Goal: Find specific page/section: Find specific page/section

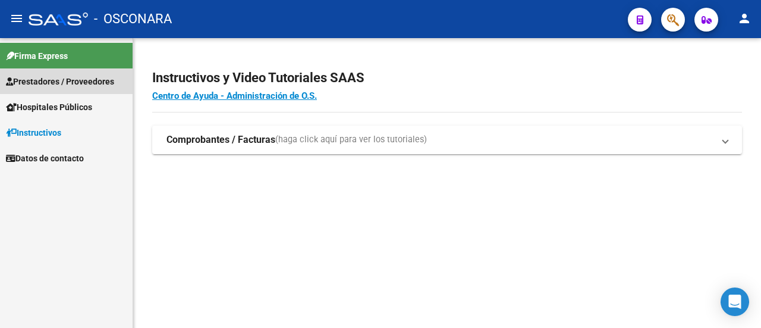
click at [48, 90] on link "Prestadores / Proveedores" at bounding box center [66, 81] width 133 height 26
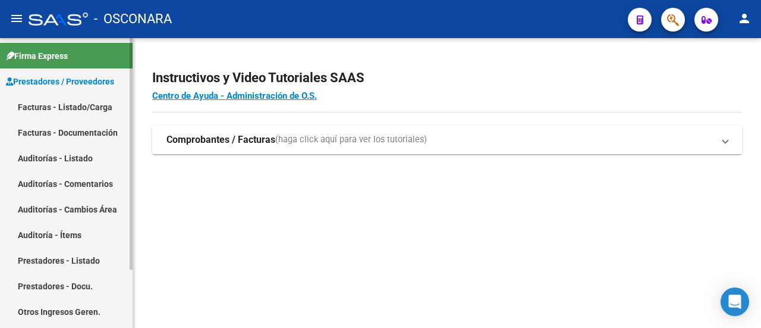
click at [54, 106] on link "Facturas - Listado/Carga" at bounding box center [66, 107] width 133 height 26
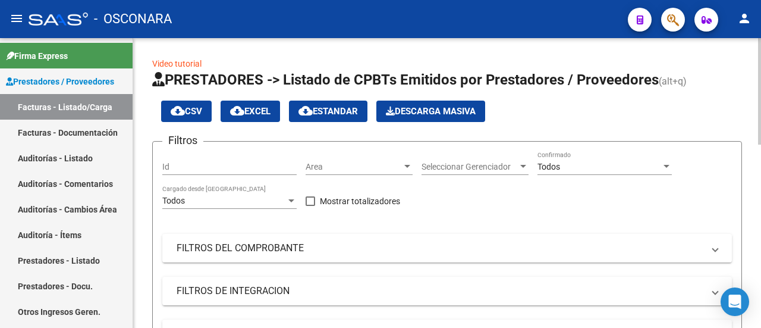
click at [251, 168] on input "Id" at bounding box center [229, 167] width 134 height 10
click at [460, 171] on span "Seleccionar Gerenciador" at bounding box center [470, 167] width 96 height 10
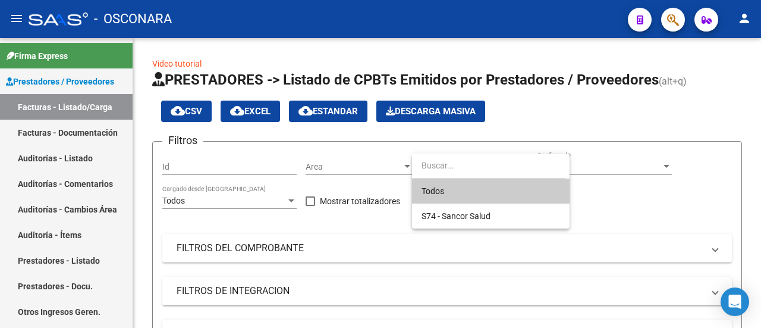
click at [425, 134] on div at bounding box center [380, 164] width 761 height 328
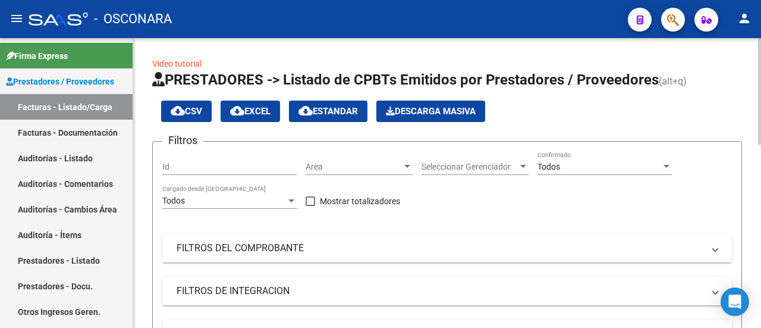
click at [202, 165] on input "Id" at bounding box center [229, 167] width 134 height 10
click at [403, 172] on div "Area Area" at bounding box center [359, 163] width 107 height 24
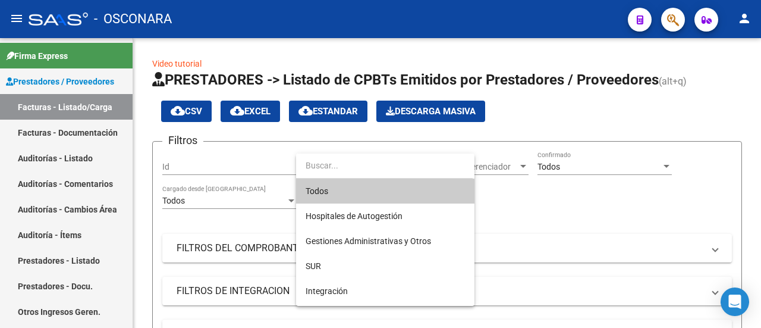
click at [475, 129] on div at bounding box center [380, 164] width 761 height 328
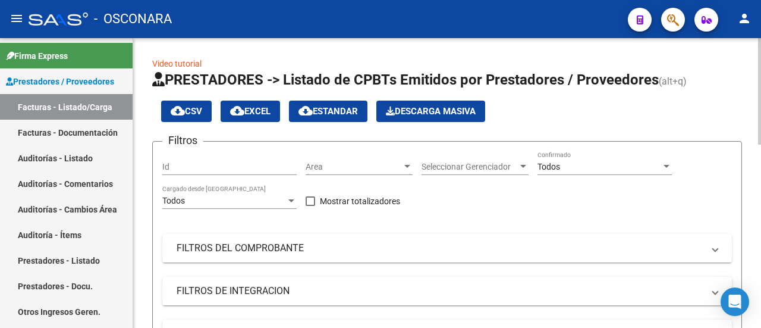
click at [498, 165] on span "Seleccionar Gerenciador" at bounding box center [470, 167] width 96 height 10
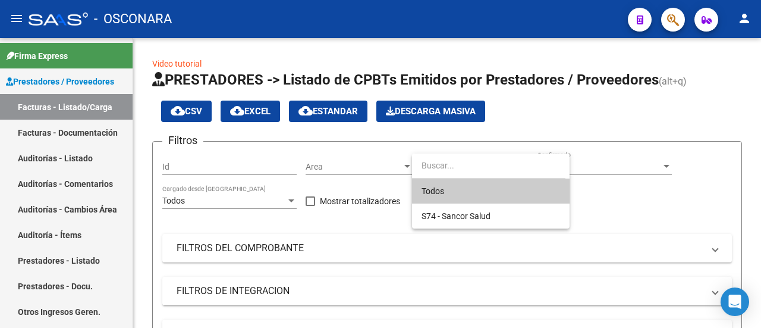
click at [606, 160] on div at bounding box center [380, 164] width 761 height 328
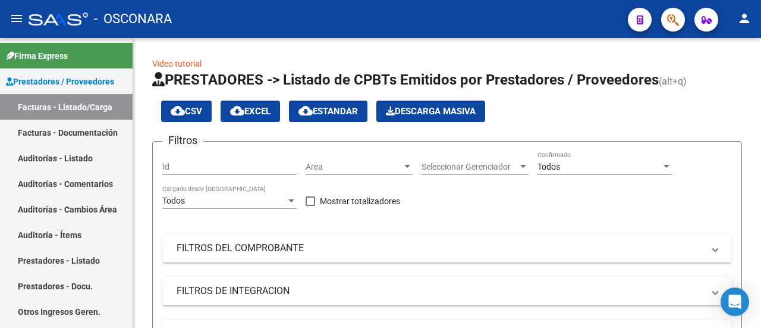
click at [606, 160] on div "Todos Confirmado" at bounding box center [605, 163] width 134 height 24
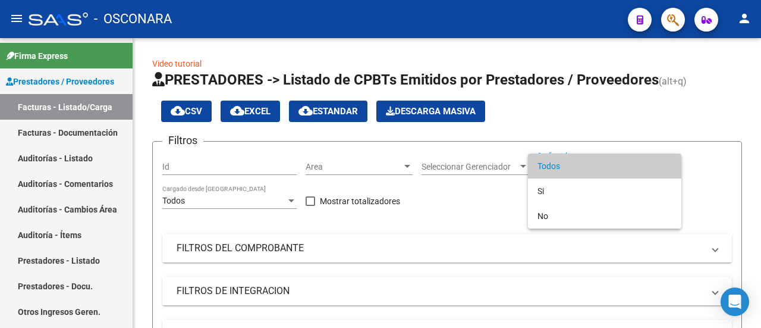
click at [585, 123] on div at bounding box center [380, 164] width 761 height 328
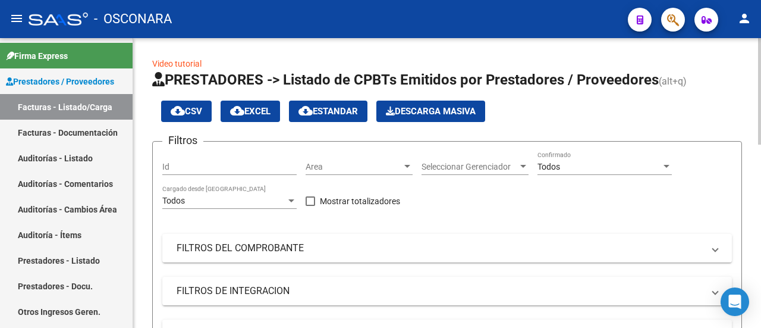
click at [234, 211] on div "Todos Cargado desde [GEOGRAPHIC_DATA]" at bounding box center [229, 202] width 134 height 34
click at [235, 199] on div "Todos" at bounding box center [224, 201] width 124 height 10
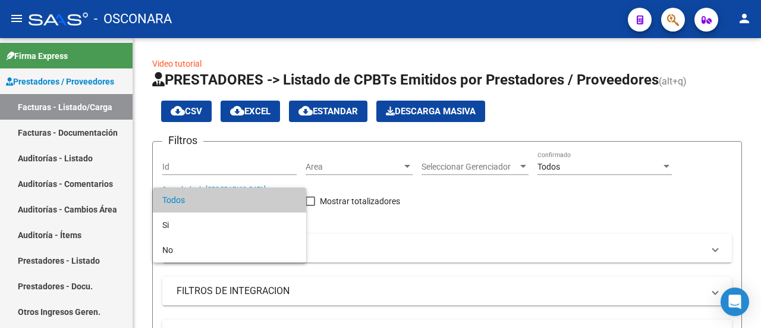
click at [425, 230] on div at bounding box center [380, 164] width 761 height 328
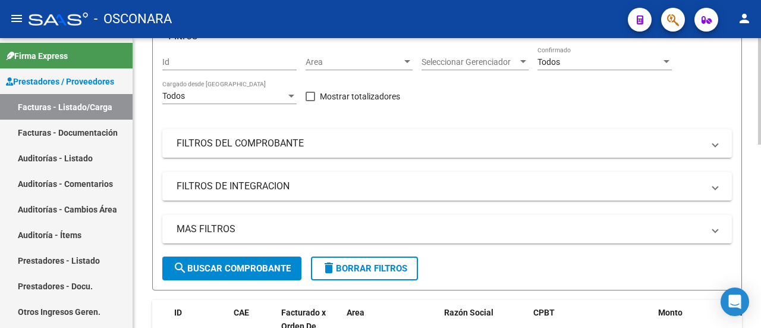
scroll to position [119, 0]
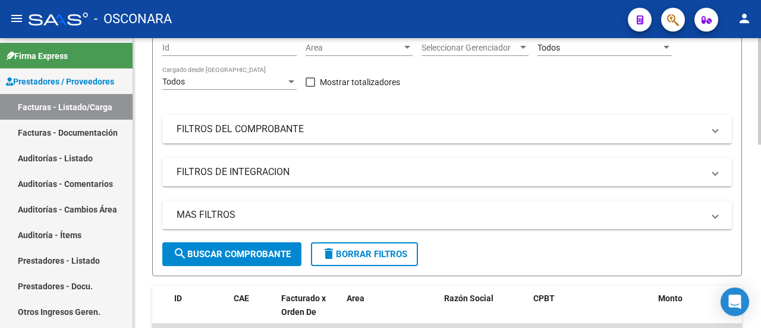
click at [325, 111] on div "Filtros Id Area Area Seleccionar Gerenciador Seleccionar Gerenciador Todos Conf…" at bounding box center [447, 137] width 570 height 210
click at [325, 118] on mat-expansion-panel-header "FILTROS DEL COMPROBANTE" at bounding box center [447, 129] width 570 height 29
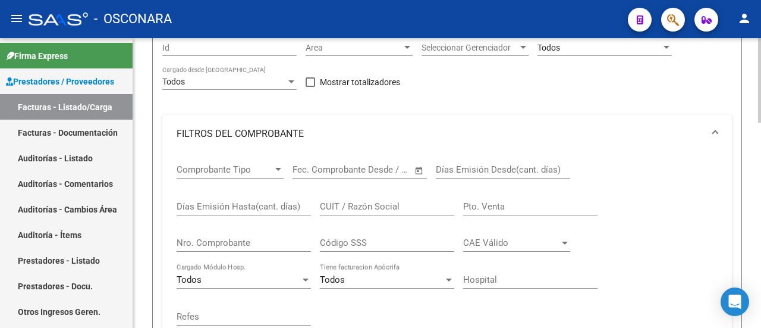
click at [323, 123] on mat-expansion-panel-header "FILTROS DEL COMPROBANTE" at bounding box center [447, 134] width 570 height 38
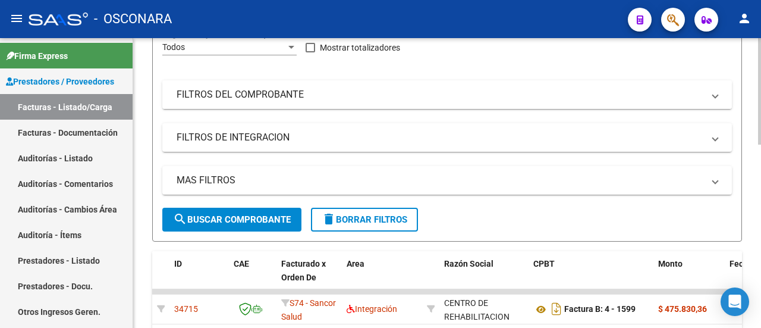
scroll to position [178, 0]
